Goal: Task Accomplishment & Management: Use online tool/utility

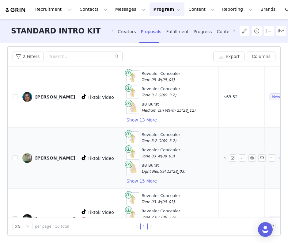
scroll to position [640, 155]
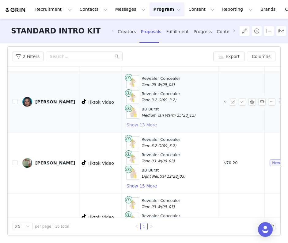
click at [126, 125] on button "Show 13 More" at bounding box center [141, 124] width 31 height 7
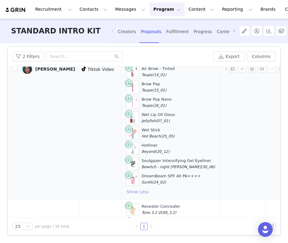
scroll to position [779, 155]
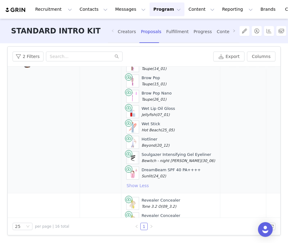
click at [126, 186] on button "Show Less" at bounding box center [137, 185] width 23 height 7
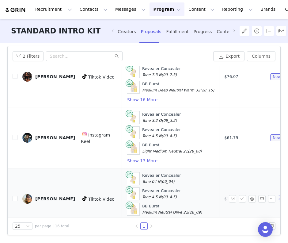
scroll to position [258, 155]
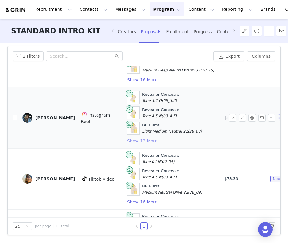
click at [131, 141] on button "Show 13 More" at bounding box center [142, 140] width 31 height 7
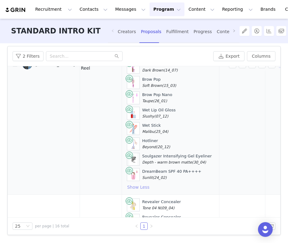
scroll to position [413, 155]
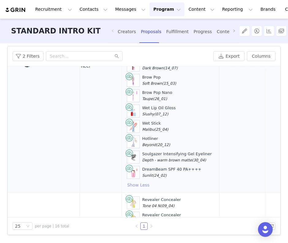
click at [127, 182] on button "Show Less" at bounding box center [138, 184] width 23 height 7
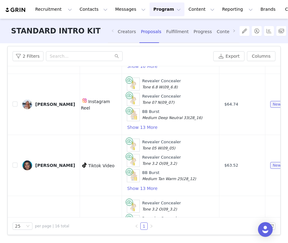
scroll to position [585, 155]
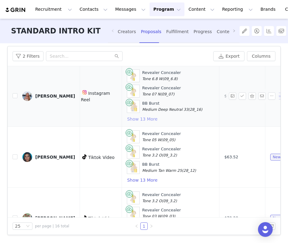
click at [129, 121] on button "Show 13 More" at bounding box center [142, 118] width 31 height 7
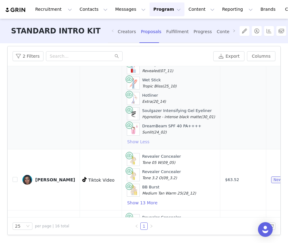
click at [127, 140] on button "Show Less" at bounding box center [138, 141] width 23 height 7
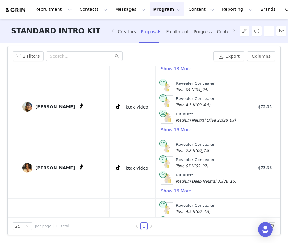
scroll to position [330, 121]
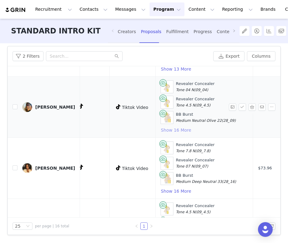
click at [166, 129] on button "Show 16 More" at bounding box center [176, 129] width 31 height 7
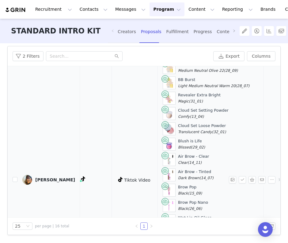
scroll to position [380, 118]
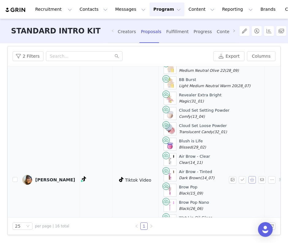
click at [251, 179] on button "button" at bounding box center [252, 179] width 7 height 7
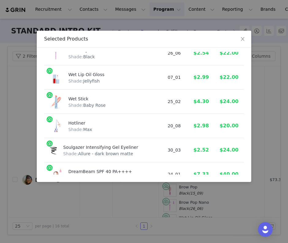
scroll to position [364, 0]
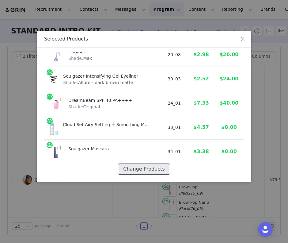
click at [148, 172] on button "Change Products" at bounding box center [144, 168] width 52 height 11
select select "28418363"
select select "28418364"
select select "28417727"
select select "28417725"
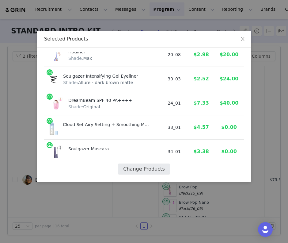
select select "28417508"
select select "7588771"
select select "28418131"
select select "28414996"
select select "28417421"
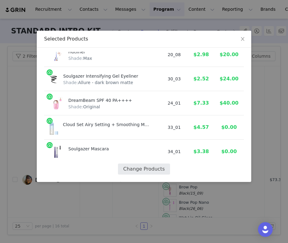
select select "7588817"
select select "7588844"
select select "19659355"
select select "7588673"
select select "28418085"
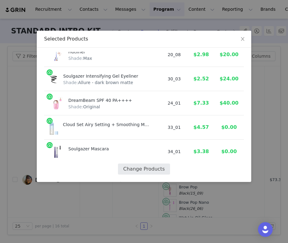
select select "28419943"
select select "24676915"
select select "28417461"
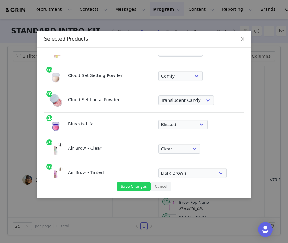
scroll to position [126, 1]
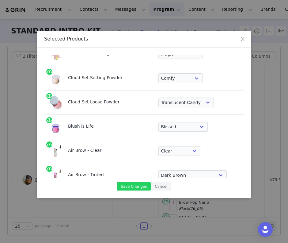
click at [175, 64] on td "Choose Shade Magic Illusion Fantasy Alchemy Supernatural" at bounding box center [200, 54] width 92 height 24
click at [175, 78] on select "Choose Shade Airy Breezy Feathery Comfy Cushiony Pillowy Softly Silky Velvety D…" at bounding box center [181, 78] width 44 height 10
select select "7588770"
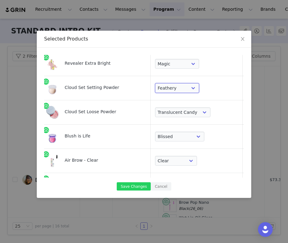
scroll to position [106, 4]
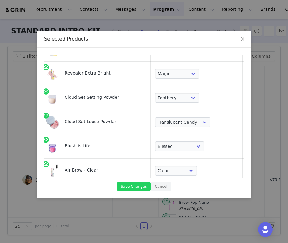
click at [118, 117] on div "Cloud Set Loose Powder" at bounding box center [101, 119] width 73 height 10
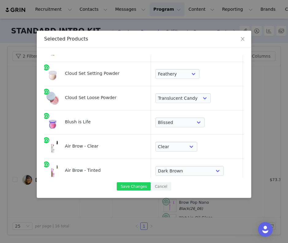
scroll to position [118, 4]
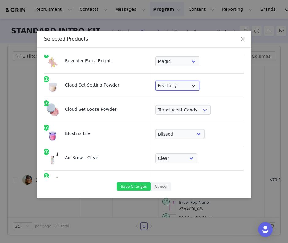
click at [160, 89] on select "Choose Shade Airy Breezy Feathery Comfy Cushiony Pillowy Softly Silky Velvety D…" at bounding box center [177, 86] width 44 height 10
click at [169, 85] on select "Choose Shade Airy Breezy Feathery Comfy Cushiony Pillowy Softly Silky Velvety D…" at bounding box center [177, 86] width 44 height 10
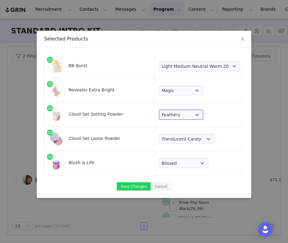
scroll to position [84, 0]
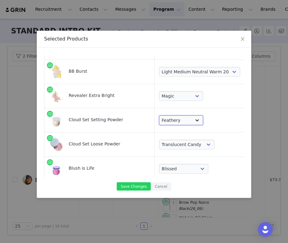
click at [159, 122] on select "Choose Shade Airy Breezy Feathery Comfy Cushiony Pillowy Softly Silky Velvety D…" at bounding box center [181, 120] width 44 height 10
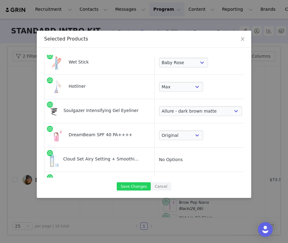
scroll to position [373, 0]
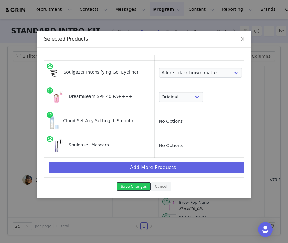
click at [132, 188] on button "Save Changes" at bounding box center [134, 186] width 34 height 8
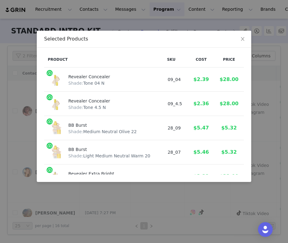
scroll to position [39, 0]
click at [244, 39] on icon "icon: close" at bounding box center [242, 38] width 5 height 5
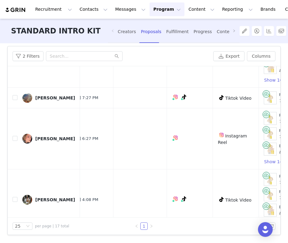
scroll to position [0, 17]
